Goal: Task Accomplishment & Management: Use online tool/utility

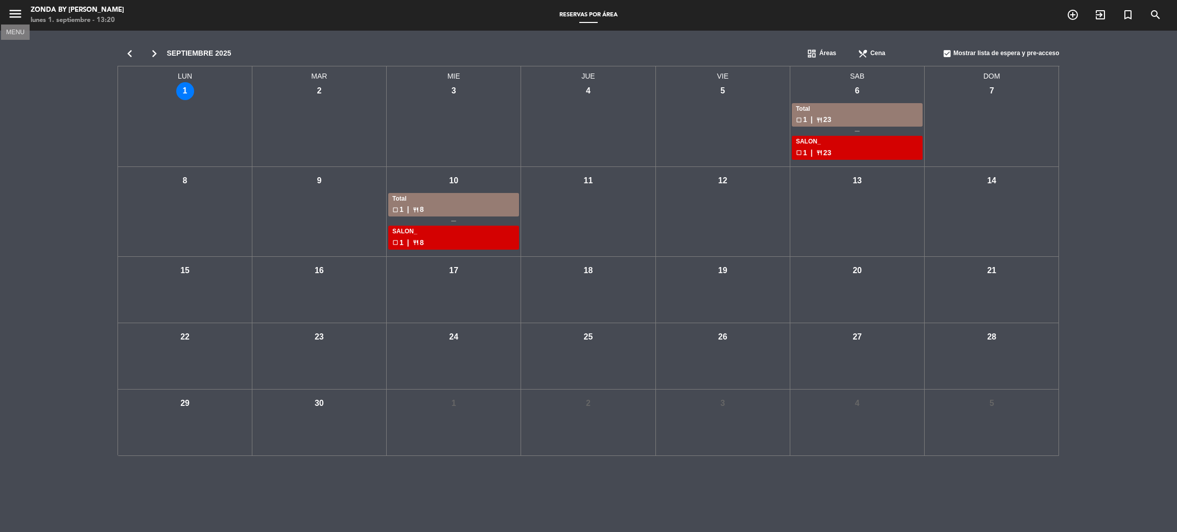
click at [14, 18] on icon "menu" at bounding box center [15, 13] width 15 height 15
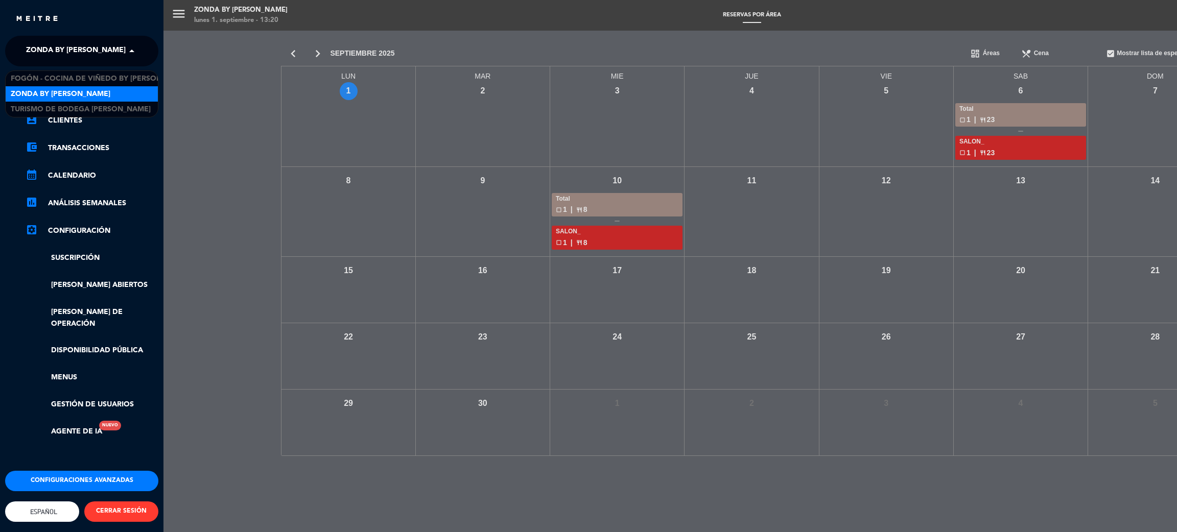
click at [110, 44] on div "× Zonda by [PERSON_NAME]" at bounding box center [74, 50] width 104 height 21
click at [62, 73] on span "Fogón - Cocina de viñedo by [PERSON_NAME]" at bounding box center [100, 79] width 179 height 12
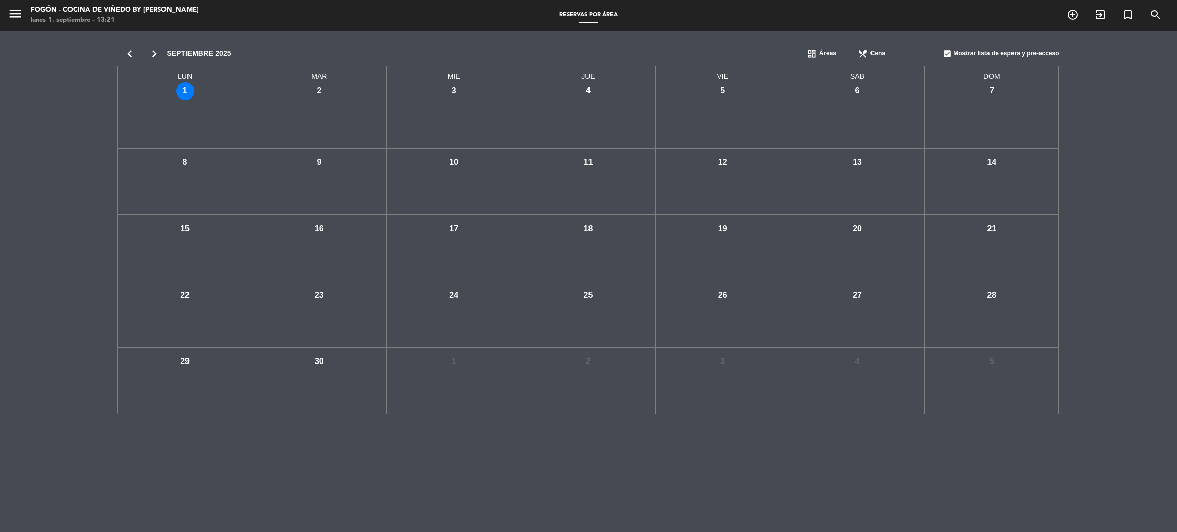
click at [35, 195] on div "chevron_left chevron_right septiembre 2025 dashboard Áreas restaurant_menu Cena…" at bounding box center [588, 228] width 1177 height 394
click at [19, 13] on icon "menu" at bounding box center [15, 13] width 15 height 15
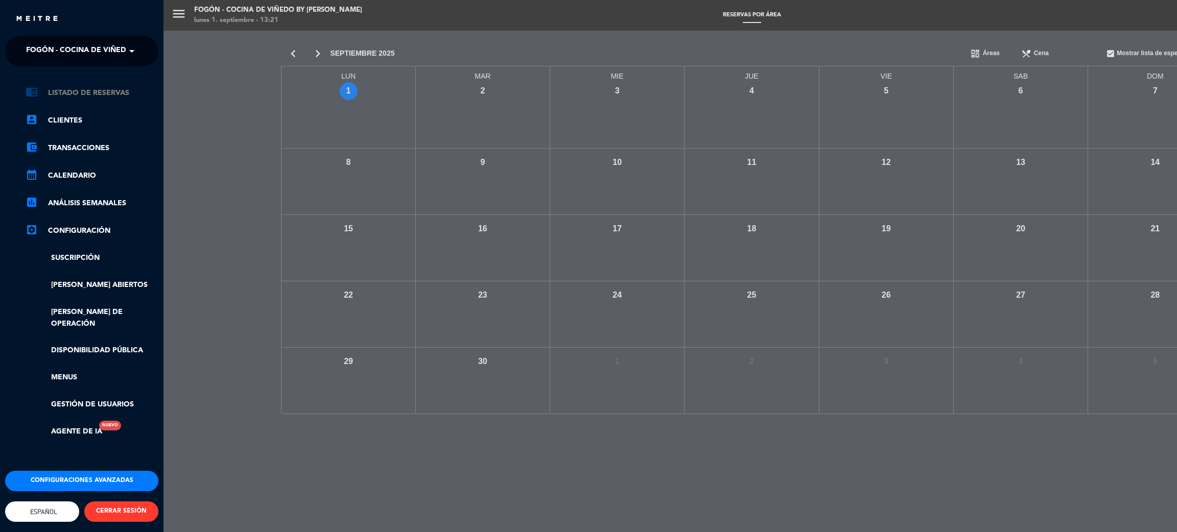
click at [88, 94] on link "chrome_reader_mode Listado de Reservas" at bounding box center [92, 93] width 133 height 12
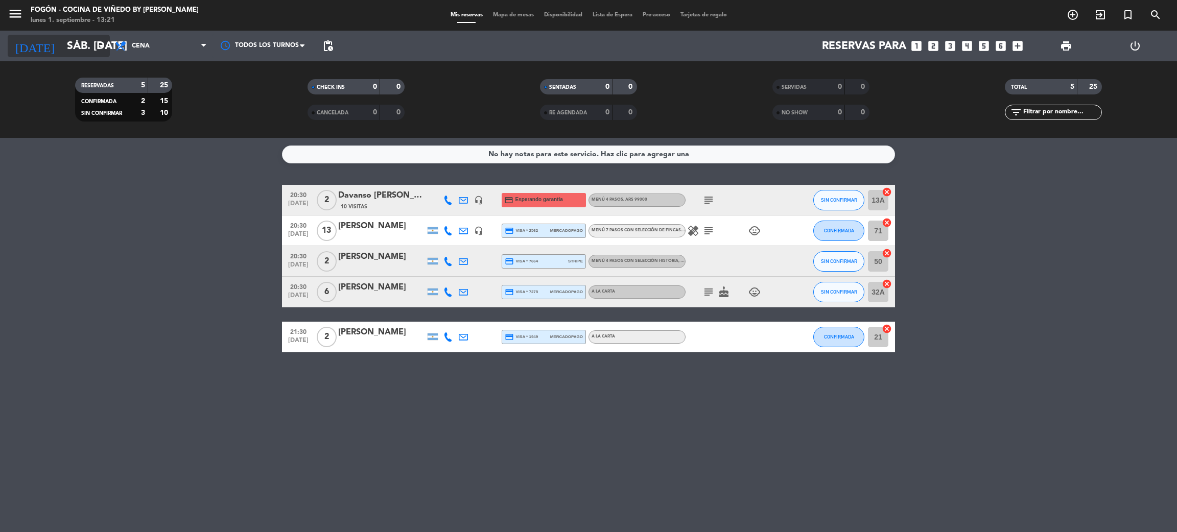
click at [62, 42] on input "sáb. [DATE]" at bounding box center [132, 46] width 140 height 23
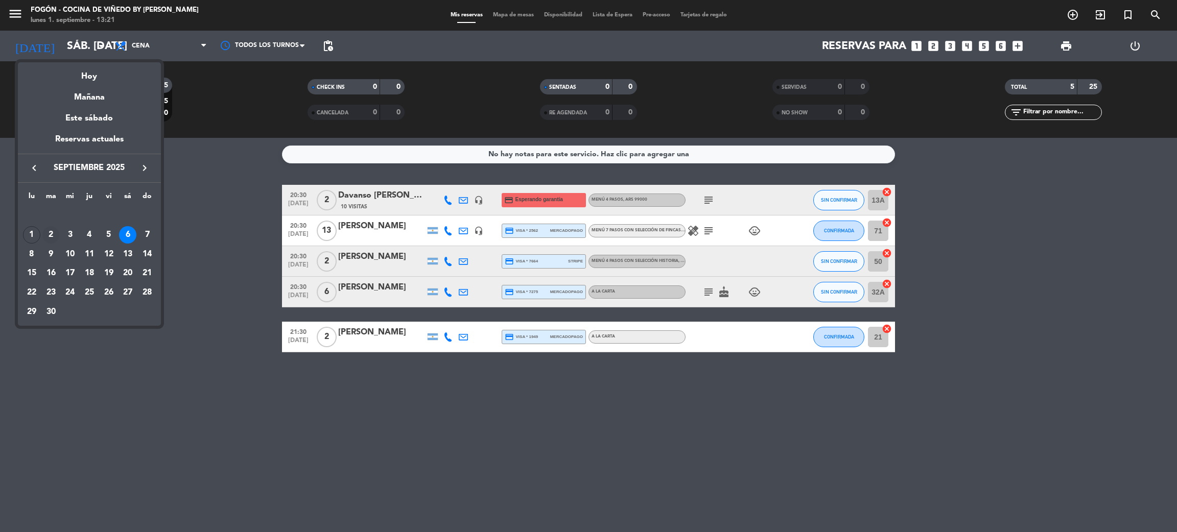
click at [52, 235] on div "2" at bounding box center [50, 234] width 17 height 17
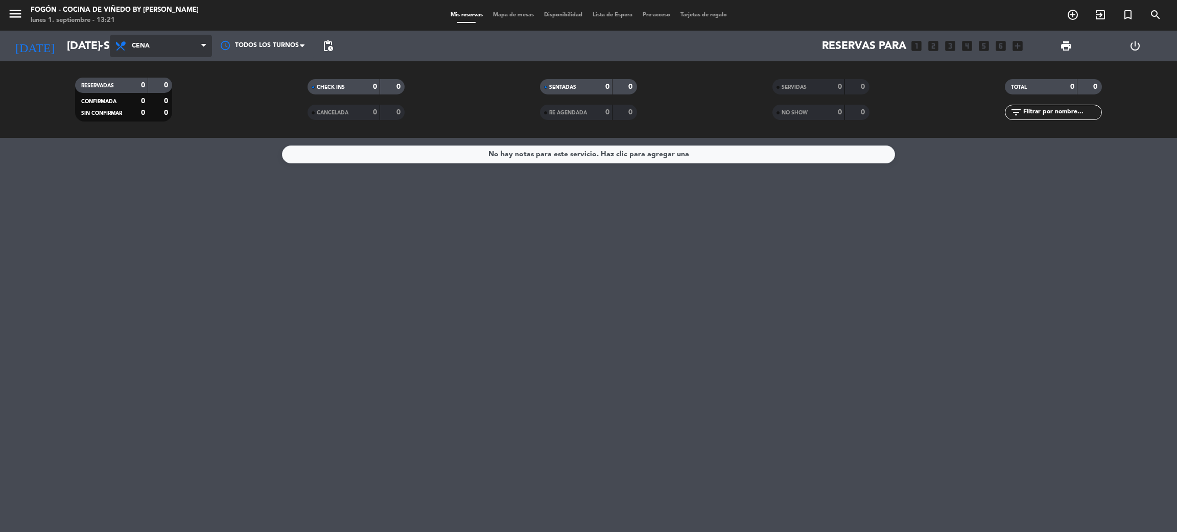
click at [194, 51] on span "Cena" at bounding box center [161, 46] width 102 height 22
click at [158, 86] on div "menu Fogón - Cocina de viñedo by [PERSON_NAME] lunes 1. septiembre - 13:21 Mis …" at bounding box center [588, 69] width 1177 height 138
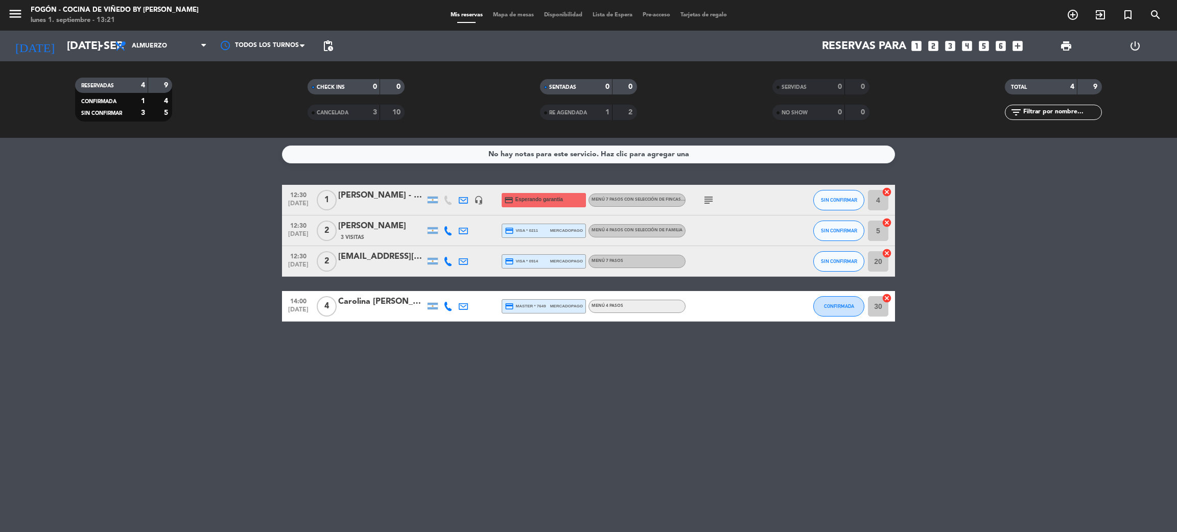
click at [70, 208] on bookings-row "12:30 [DATE] 1 [PERSON_NAME] - mdz wine tour headset_mic credit_card Esperando …" at bounding box center [588, 253] width 1177 height 137
click at [96, 48] on icon "arrow_drop_down" at bounding box center [101, 46] width 12 height 12
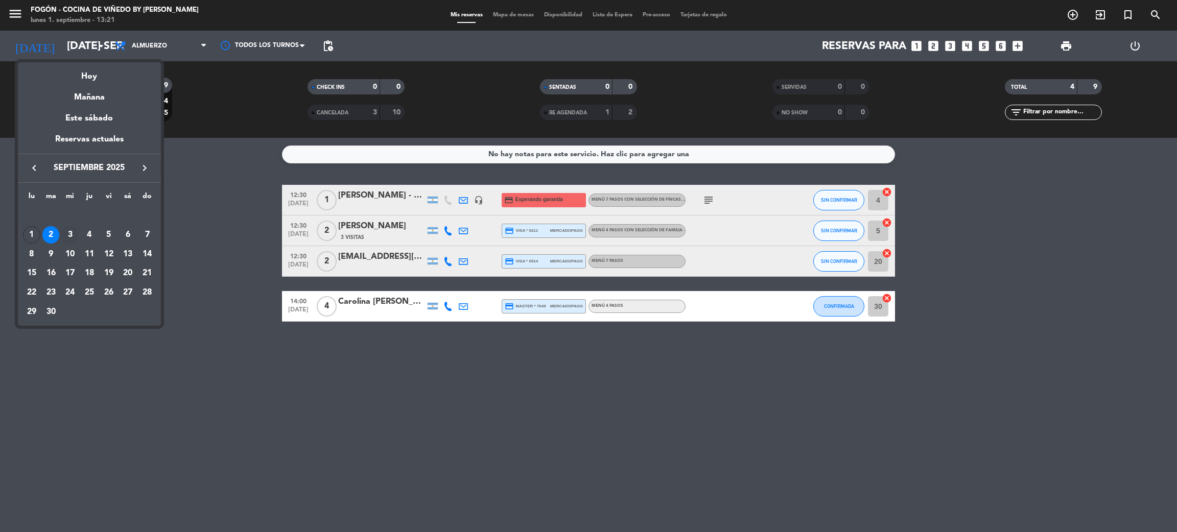
click at [71, 233] on div "3" at bounding box center [69, 234] width 17 height 17
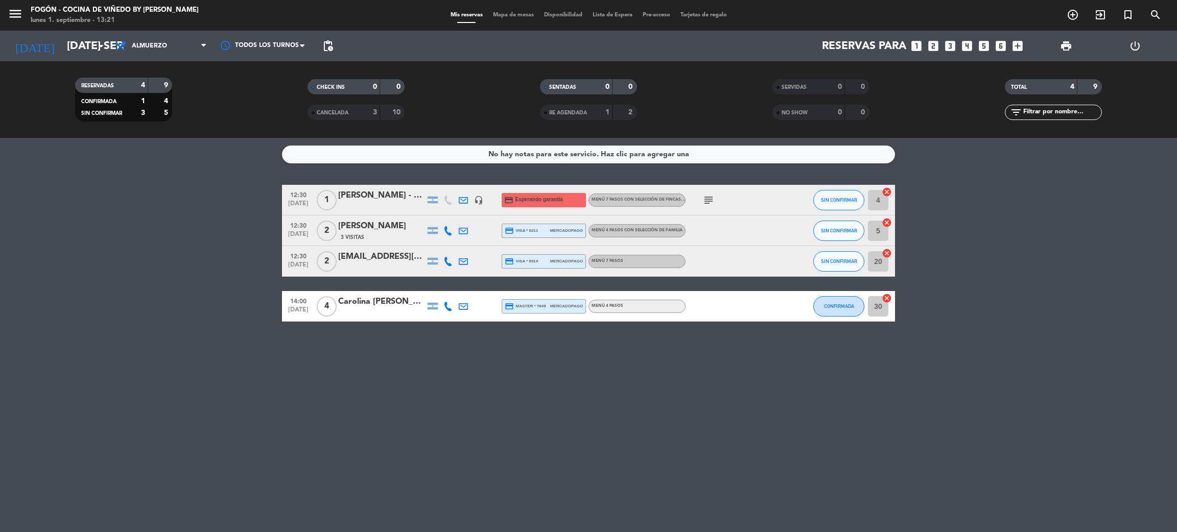
type input "mié. [DATE]"
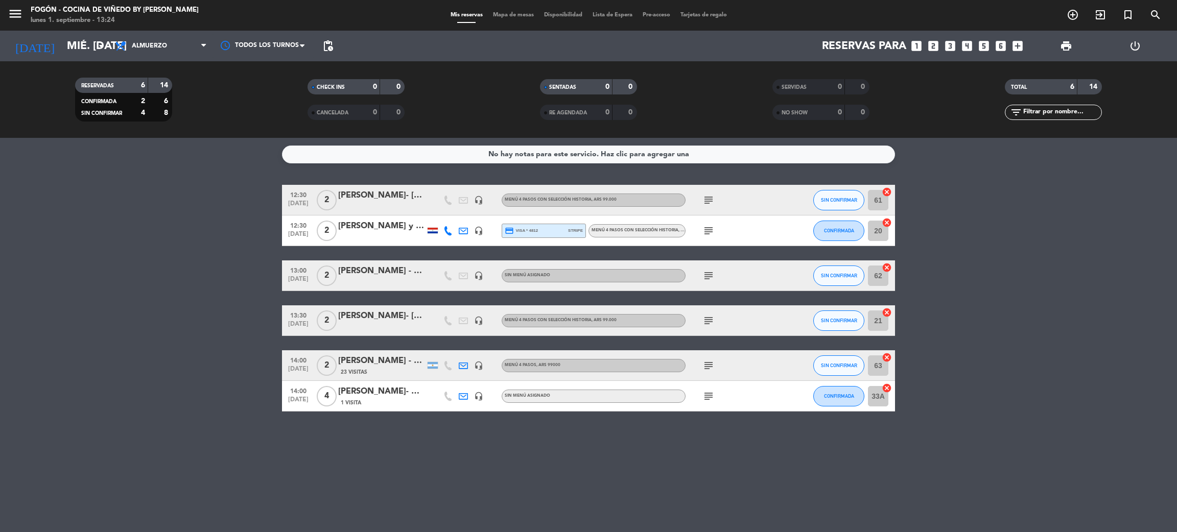
click at [130, 319] on bookings-row "12:30 [DATE] 2 [PERSON_NAME]- [PERSON_NAME] headset_mic Menú 4 pasos con selecc…" at bounding box center [588, 298] width 1177 height 227
